Goal: Navigation & Orientation: Find specific page/section

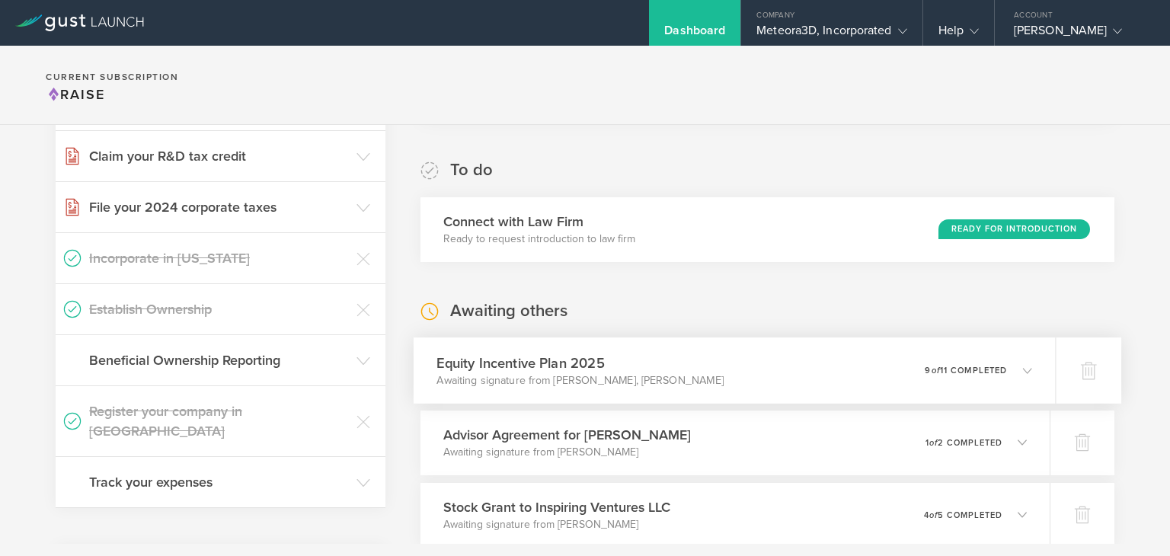
scroll to position [236, 0]
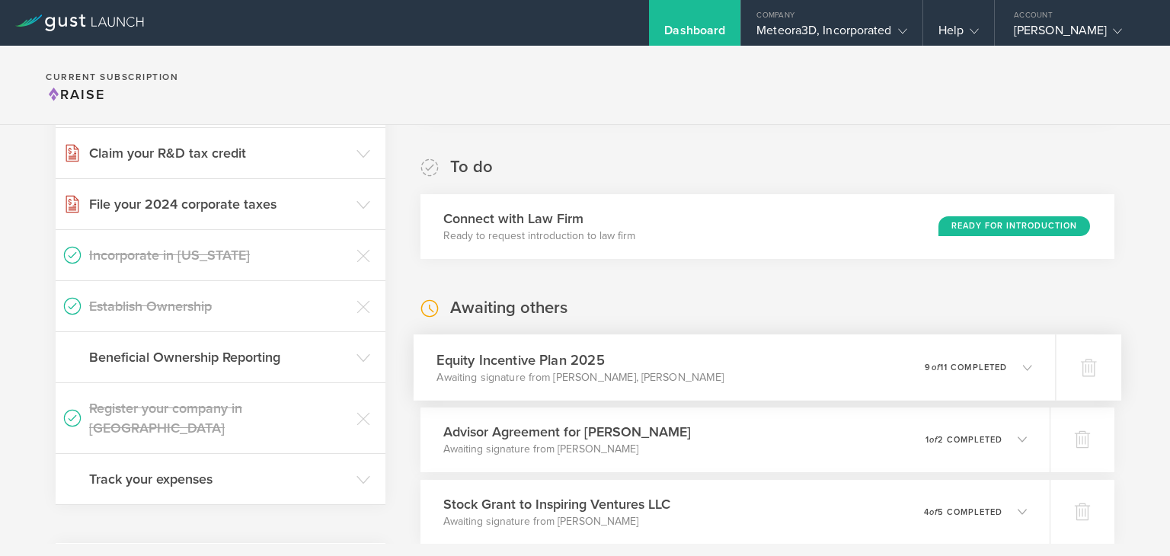
click at [954, 369] on p "9 of 11 completed" at bounding box center [965, 366] width 82 height 8
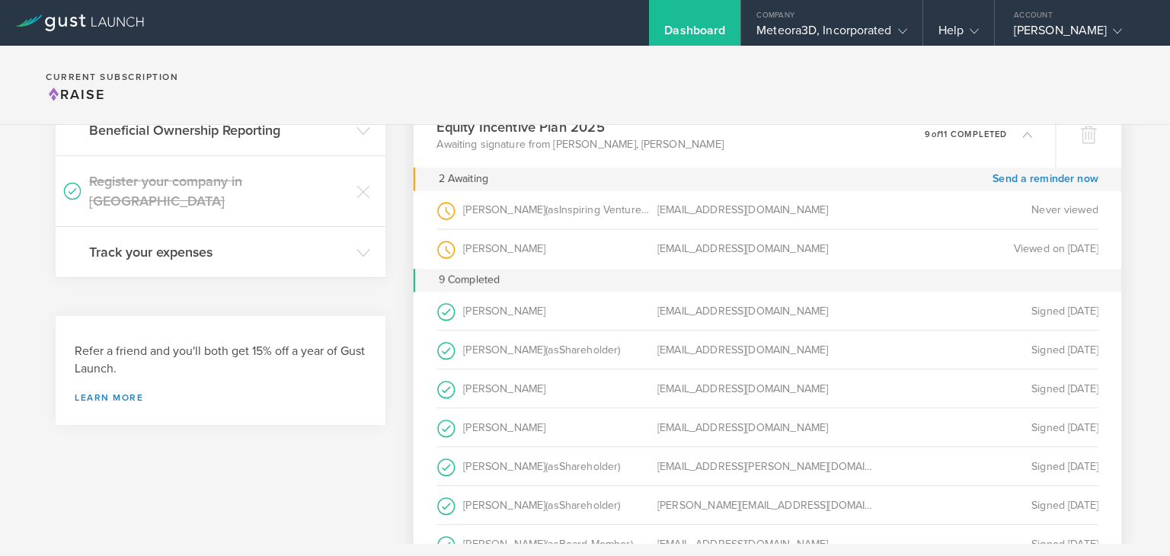
scroll to position [463, 0]
click at [801, 31] on div "Meteora3D, Incorporated" at bounding box center [831, 34] width 150 height 23
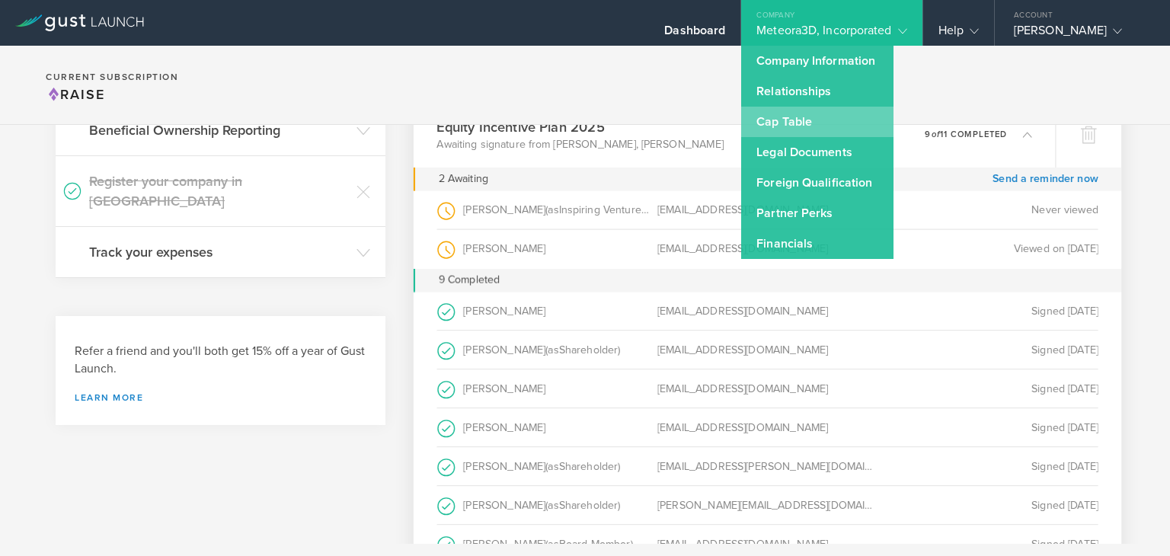
click at [800, 110] on link "Cap Table" at bounding box center [817, 122] width 152 height 30
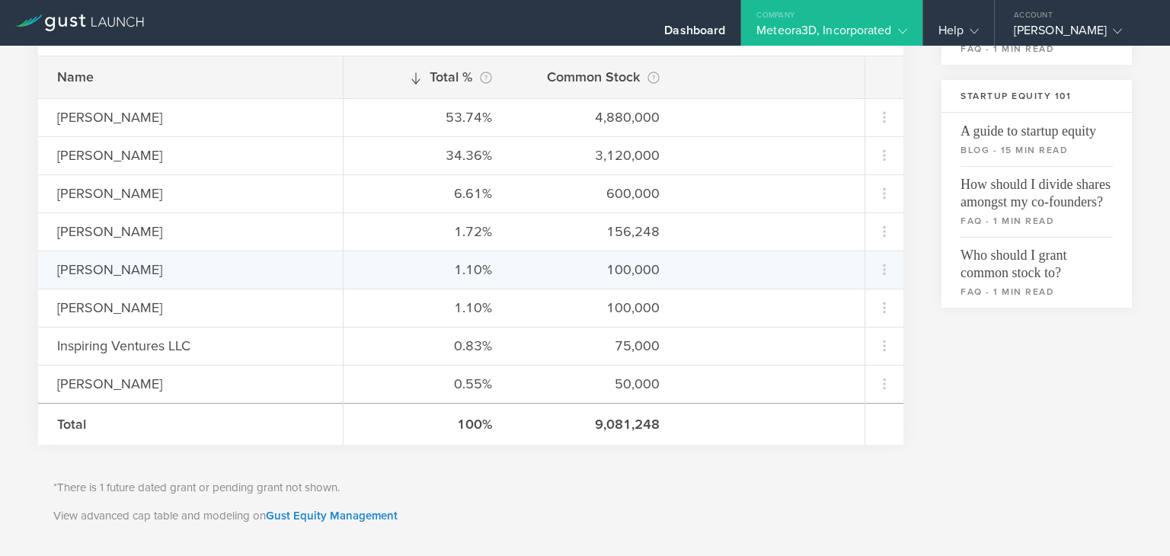
scroll to position [475, 0]
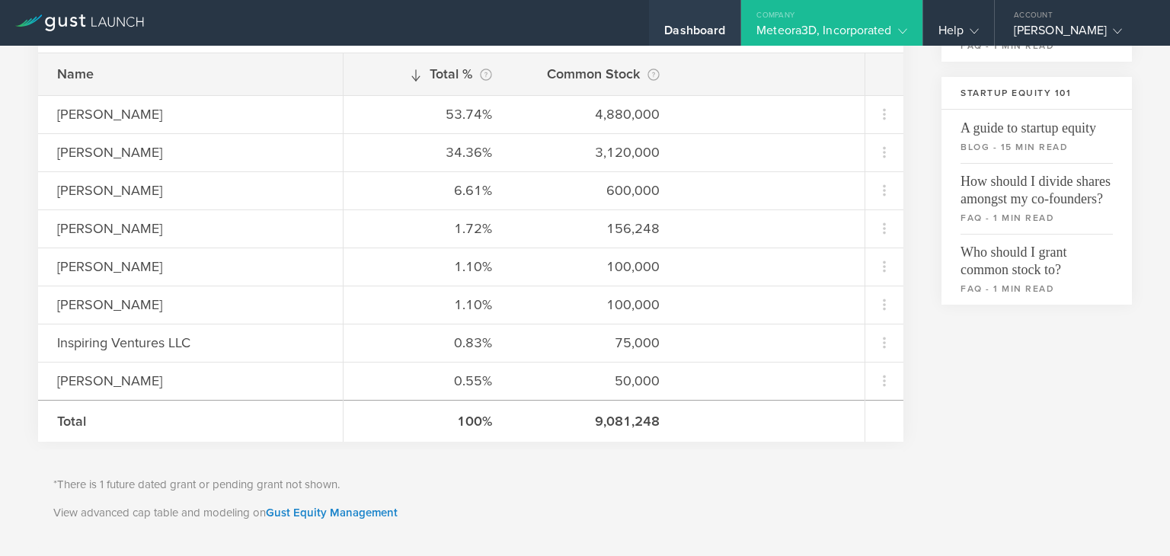
click at [694, 39] on div "Dashboard" at bounding box center [694, 34] width 61 height 23
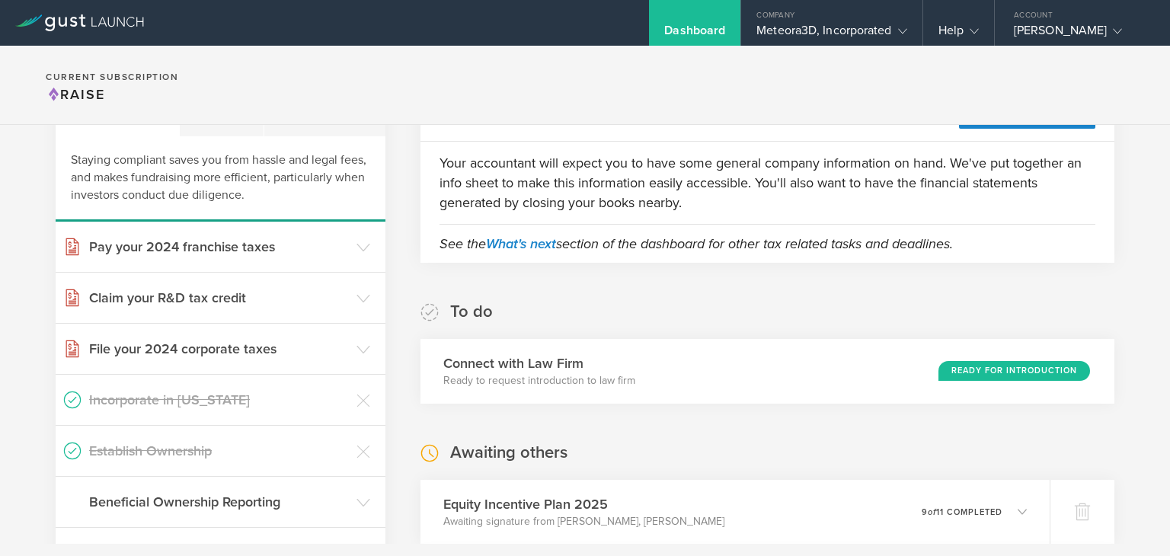
scroll to position [110, 0]
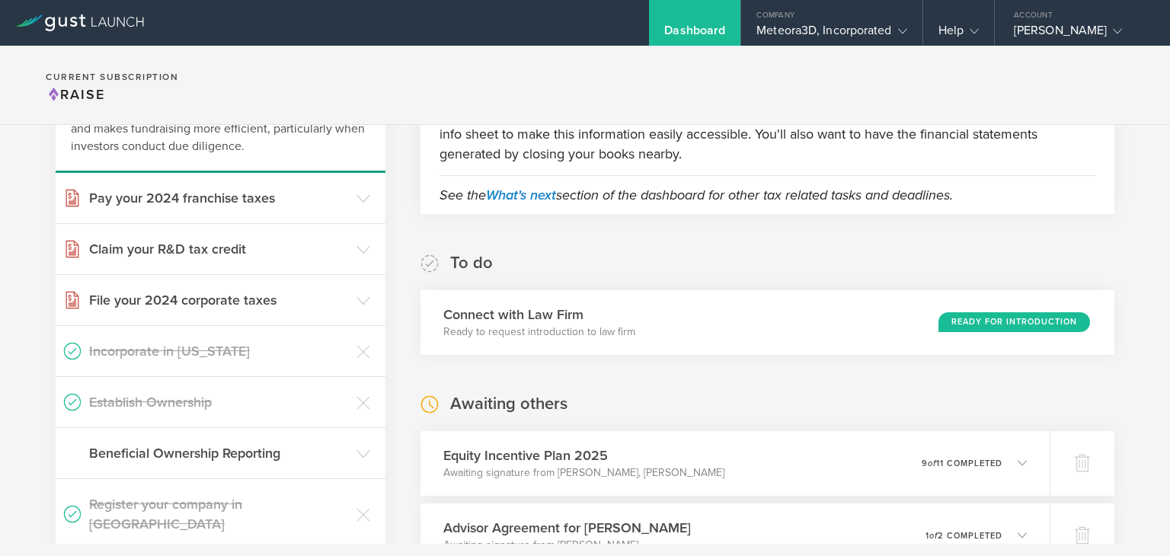
scroll to position [148, 0]
